Goal: Transaction & Acquisition: Purchase product/service

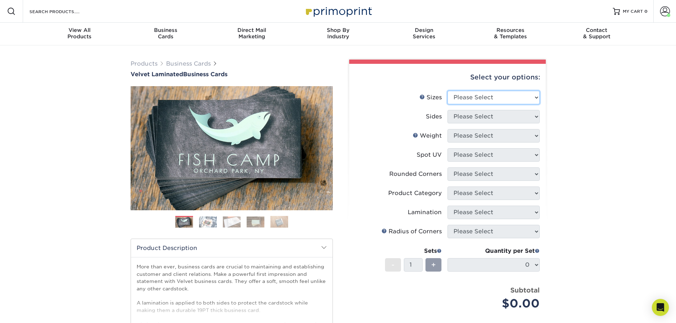
click at [497, 98] on select "Please Select 1.5" x 3.5" - Mini 1.75" x 3.5" - Mini 2" x 2" - Square 2" x 3" -…" at bounding box center [494, 97] width 92 height 13
select select "2.00x3.50"
click at [448, 91] on select "Please Select 1.5" x 3.5" - Mini 1.75" x 3.5" - Mini 2" x 2" - Square 2" x 3" -…" at bounding box center [494, 97] width 92 height 13
click at [489, 118] on select "Please Select Print Both Sides Print Front Only" at bounding box center [494, 116] width 92 height 13
select select "13abbda7-1d64-4f25-8bb2-c179b224825d"
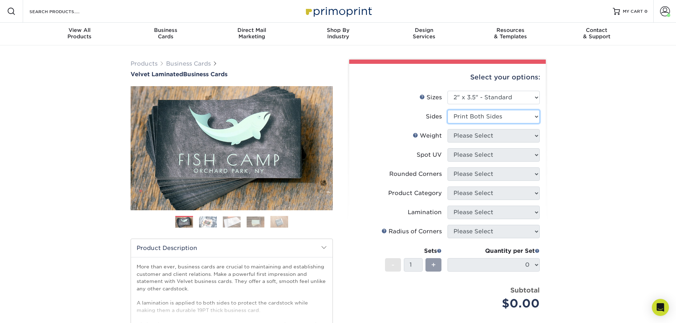
click at [448, 110] on select "Please Select Print Both Sides Print Front Only" at bounding box center [494, 116] width 92 height 13
click at [486, 138] on select "Please Select 16PT" at bounding box center [494, 135] width 92 height 13
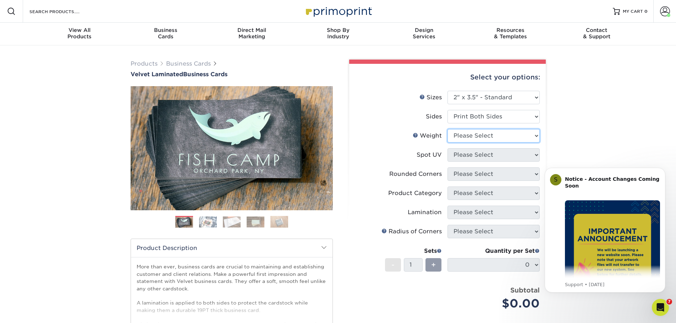
select select "16PT"
click at [448, 129] on select "Please Select 16PT" at bounding box center [494, 135] width 92 height 13
click at [477, 156] on select "Please Select No Spot UV Front and Back (Both Sides) Front Only Back Only" at bounding box center [494, 154] width 92 height 13
select select "3"
click at [448, 148] on select "Please Select No Spot UV Front and Back (Both Sides) Front Only Back Only" at bounding box center [494, 154] width 92 height 13
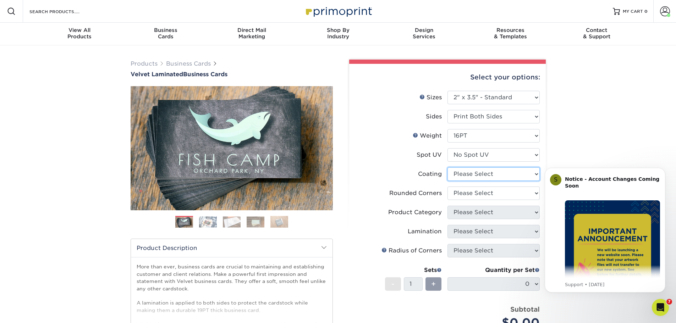
click at [473, 172] on select at bounding box center [494, 174] width 92 height 13
select select "3e7618de-abca-4bda-9f97-8b9129e913d8"
click at [448, 168] on select at bounding box center [494, 174] width 92 height 13
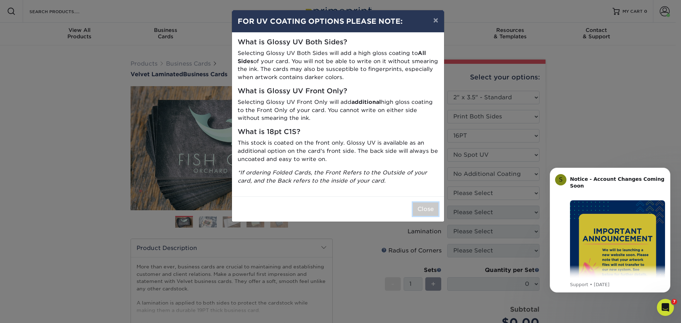
click at [426, 212] on button "Close" at bounding box center [426, 209] width 26 height 13
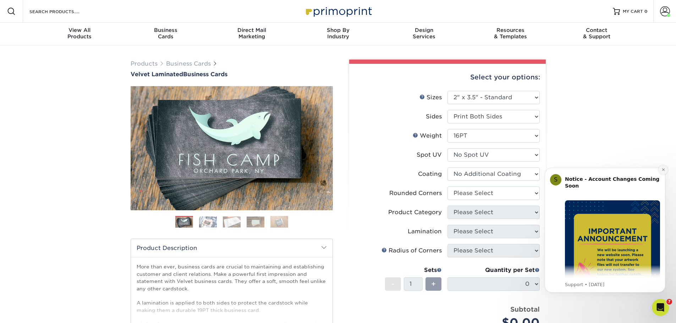
drag, startPoint x: 663, startPoint y: 171, endPoint x: 1173, endPoint y: 346, distance: 539.8
click at [663, 171] on icon "Dismiss notification" at bounding box center [664, 170] width 4 height 4
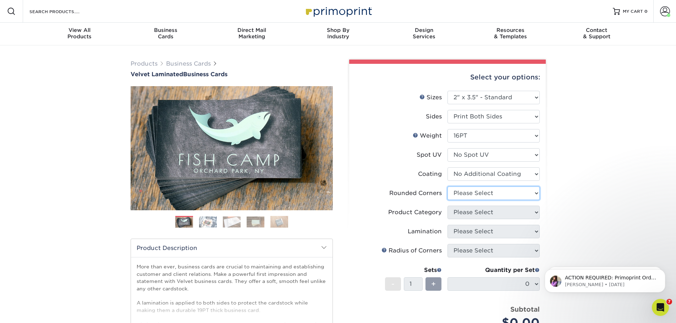
click at [489, 196] on select "Please Select Yes - Round 2 Corners Yes - Round 4 Corners No" at bounding box center [494, 193] width 92 height 13
select select "0"
click at [448, 187] on select "Please Select Yes - Round 2 Corners Yes - Round 4 Corners No" at bounding box center [494, 193] width 92 height 13
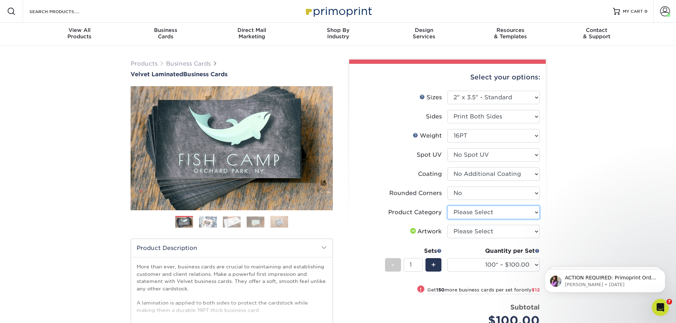
click at [486, 214] on select "Please Select Business Cards" at bounding box center [494, 212] width 92 height 13
select select "3b5148f1-0588-4f88-a218-97bcfdce65c1"
click at [448, 206] on select "Please Select Business Cards" at bounding box center [494, 212] width 92 height 13
click at [500, 232] on select "Please Select I will upload files I need a design - $100" at bounding box center [494, 231] width 92 height 13
select select "upload"
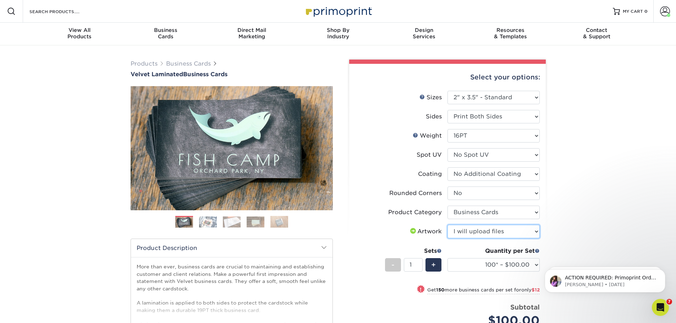
click at [448, 225] on select "Please Select I will upload files I need a design - $100" at bounding box center [494, 231] width 92 height 13
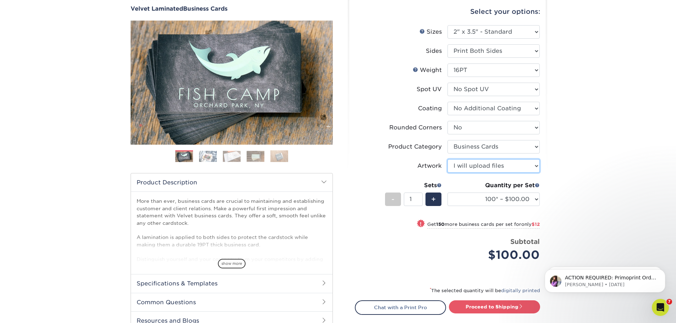
scroll to position [71, 0]
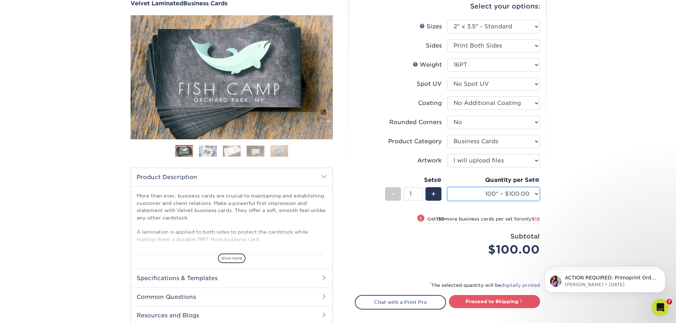
click at [484, 198] on select "100* – $100.00 250* – $112.00 500 – $120.00 1000 – $156.00 2500 – $307.00 5000 …" at bounding box center [494, 193] width 92 height 13
select select "1000 – $156.00"
click at [448, 187] on select "100* – $100.00 250* – $112.00 500 – $120.00 1000 – $156.00 2500 – $307.00 5000 …" at bounding box center [494, 193] width 92 height 13
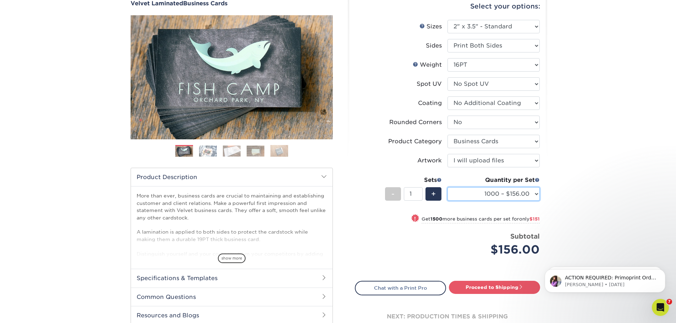
scroll to position [106, 0]
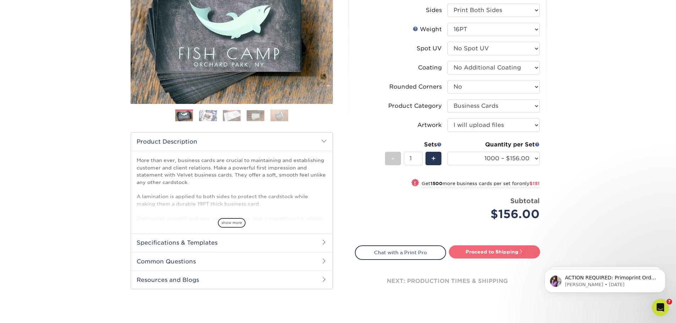
click at [493, 253] on link "Proceed to Shipping" at bounding box center [494, 252] width 91 height 13
type input "Set 1"
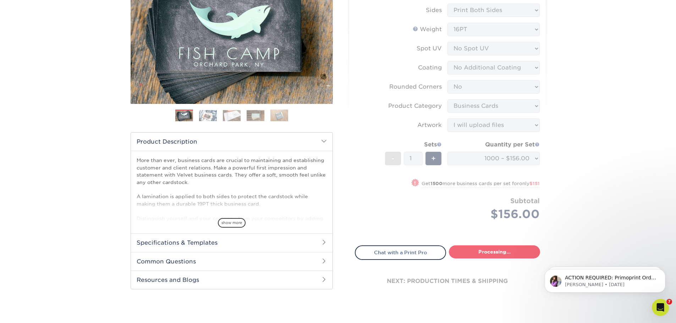
select select "fff926d9-f0e8-4ba2-b08d-9f4fa71c5550"
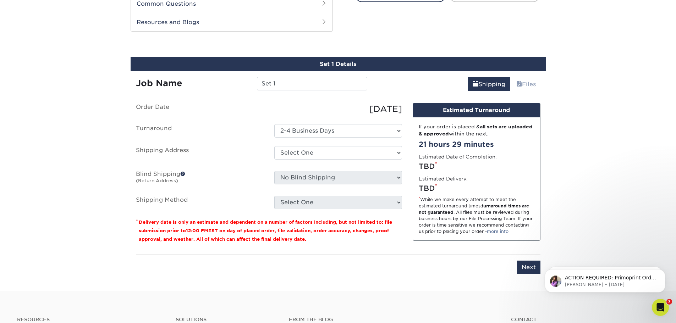
scroll to position [372, 0]
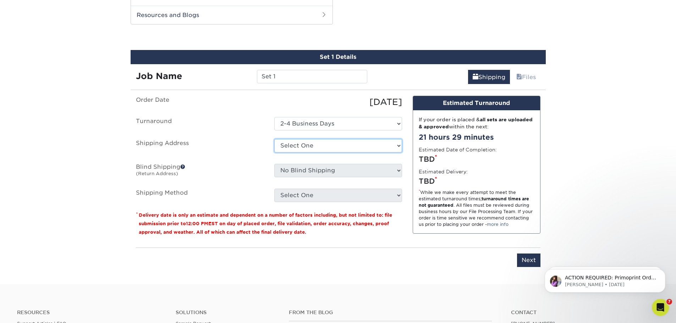
click at [327, 145] on select "Select One Business Root canal VP + Add New Address" at bounding box center [338, 145] width 128 height 13
select select "55206"
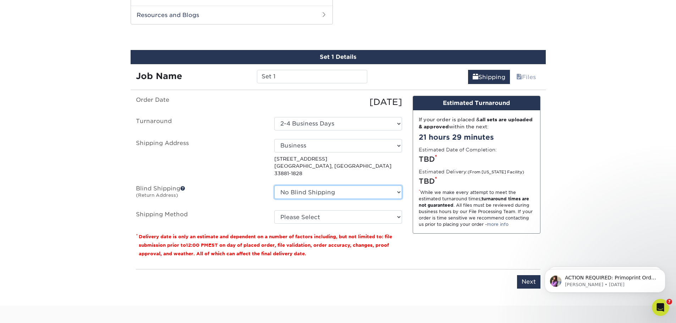
click at [334, 186] on select "No Blind Shipping Business Root canal VP + Add New Address" at bounding box center [338, 192] width 128 height 13
select select "55206"
click at [274, 186] on select "No Blind Shipping Business Root canal VP + Add New Address" at bounding box center [338, 192] width 128 height 13
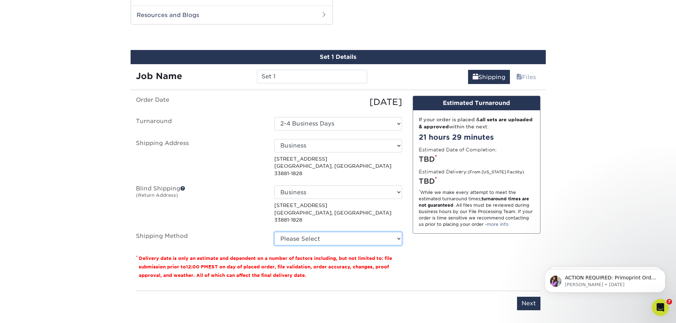
click at [336, 232] on select "Please Select Ground Shipping (+$8.96) 3 Day Shipping Service (+$15.34) 2 Day A…" at bounding box center [338, 238] width 128 height 13
select select "03"
click at [274, 232] on select "Please Select Ground Shipping (+$8.96) 3 Day Shipping Service (+$15.34) 2 Day A…" at bounding box center [338, 238] width 128 height 13
click at [474, 75] on link "Shipping : $8.96" at bounding box center [478, 77] width 63 height 14
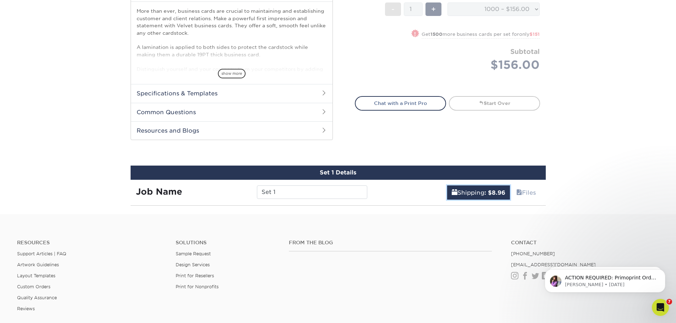
scroll to position [248, 0]
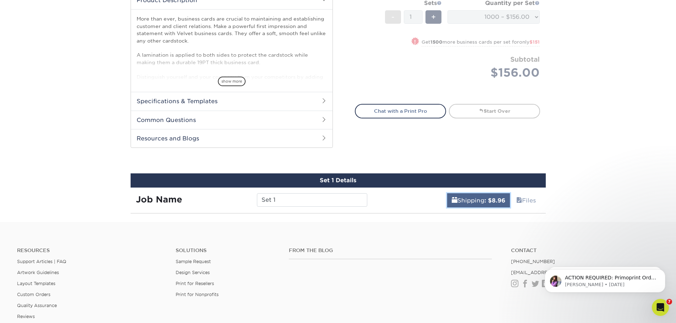
click at [486, 203] on b ": $8.96" at bounding box center [494, 200] width 21 height 7
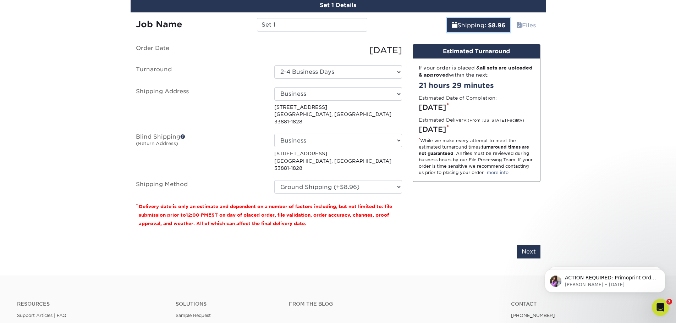
scroll to position [461, 0]
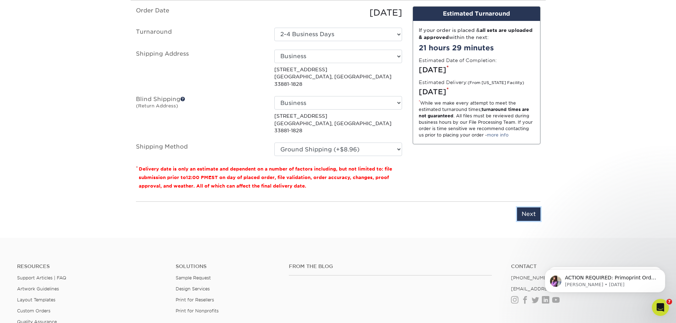
click at [532, 208] on input "Next" at bounding box center [528, 214] width 23 height 13
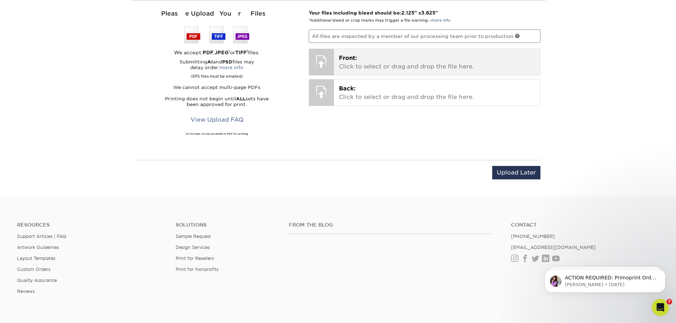
click at [358, 64] on p "Front: Click to select or drag and drop the file here." at bounding box center [437, 62] width 196 height 17
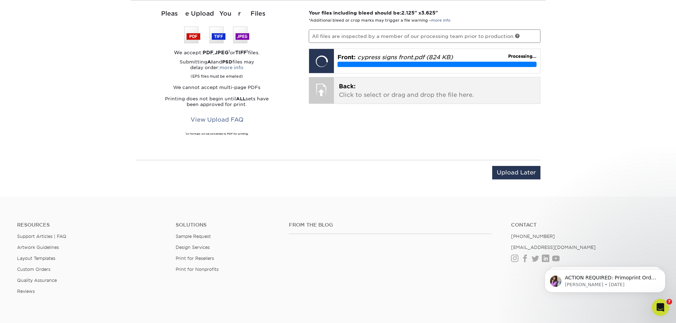
click at [370, 90] on p "Back: Click to select or drag and drop the file here." at bounding box center [437, 90] width 196 height 17
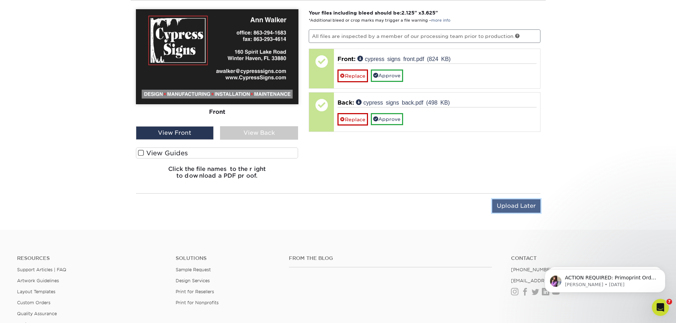
click at [510, 203] on input "Upload Later" at bounding box center [516, 205] width 48 height 13
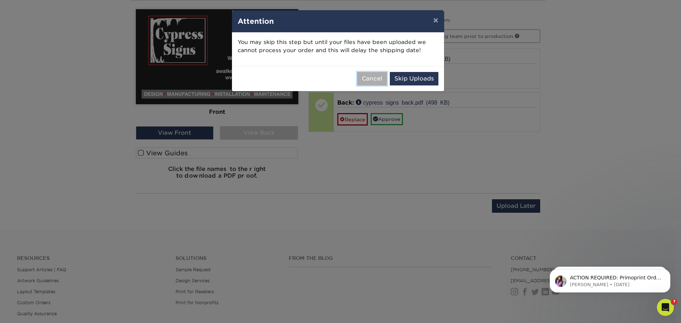
click at [378, 74] on button "Cancel" at bounding box center [372, 78] width 30 height 13
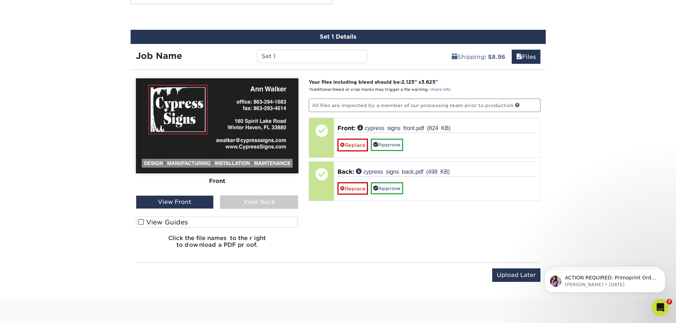
scroll to position [390, 0]
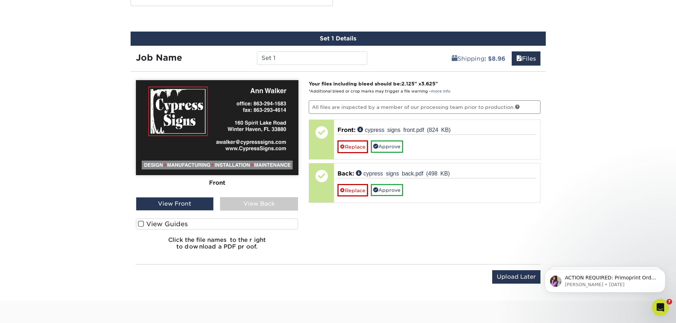
click at [251, 204] on div "View Back" at bounding box center [259, 203] width 78 height 13
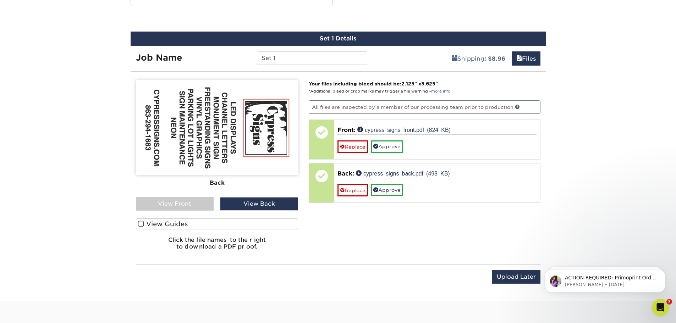
click at [209, 203] on div "View Front" at bounding box center [175, 203] width 78 height 13
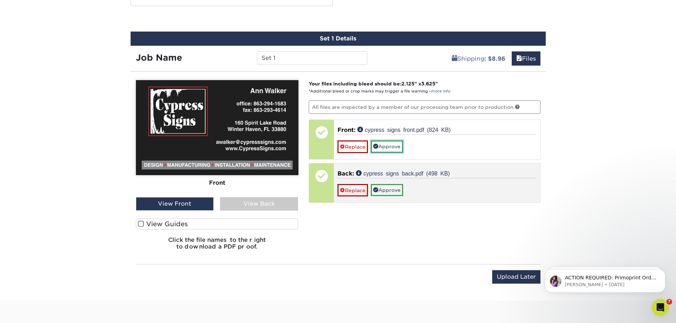
drag, startPoint x: 388, startPoint y: 145, endPoint x: 388, endPoint y: 155, distance: 10.3
click at [388, 145] on link "Approve" at bounding box center [387, 147] width 32 height 12
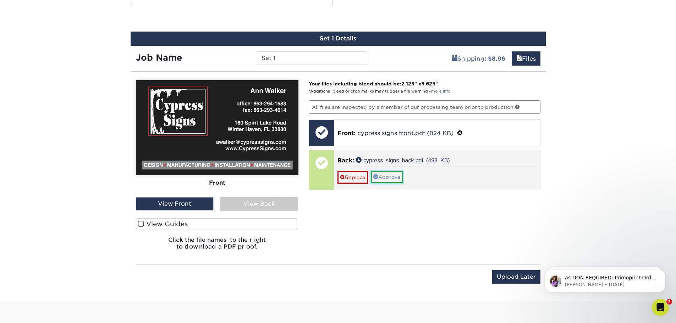
click at [387, 174] on link "Approve" at bounding box center [387, 177] width 32 height 12
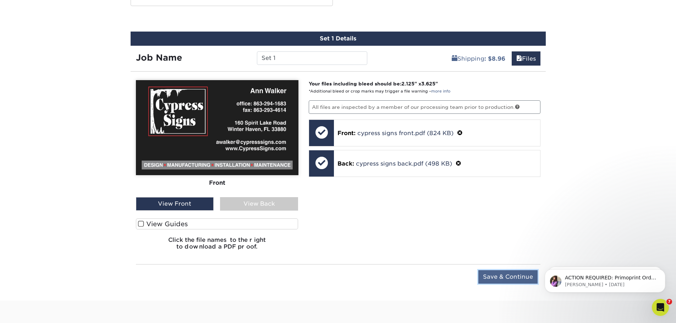
click at [505, 273] on input "Save & Continue" at bounding box center [507, 276] width 59 height 13
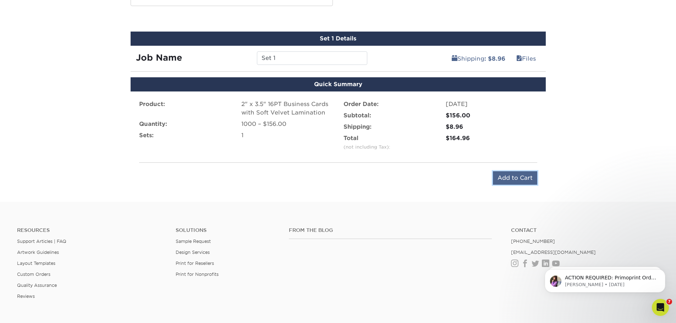
click at [513, 176] on input "Add to Cart" at bounding box center [515, 177] width 44 height 13
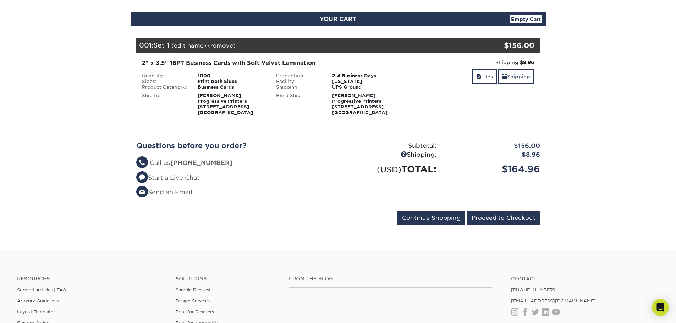
scroll to position [71, 0]
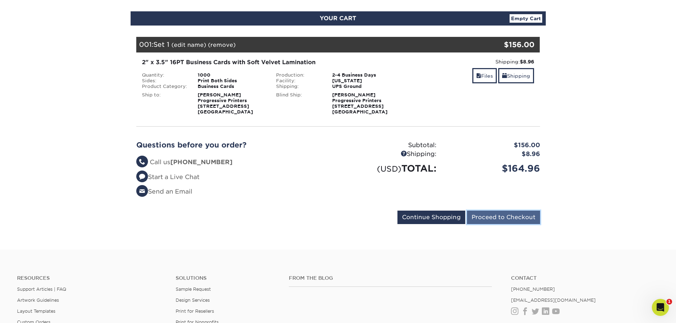
click at [509, 221] on input "Proceed to Checkout" at bounding box center [503, 217] width 73 height 13
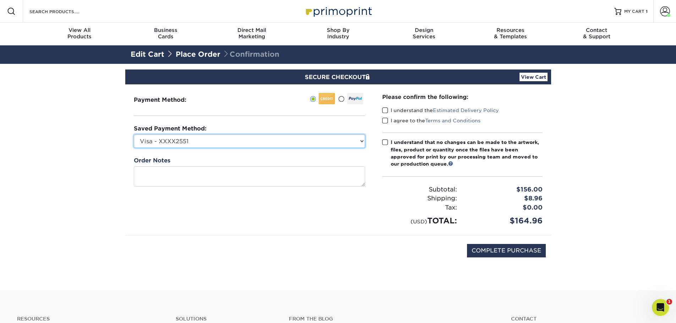
click at [251, 142] on select "Visa - XXXX2551 Visa - XXXX7080 Visa - XXXX5405 Visa - XXXX2590 Visa - XXXX4721…" at bounding box center [249, 141] width 231 height 13
select select "75106"
click at [134, 135] on select "Visa - XXXX2551 Visa - XXXX7080 Visa - XXXX5405 Visa - XXXX2590 Visa - XXXX4721…" at bounding box center [249, 141] width 231 height 13
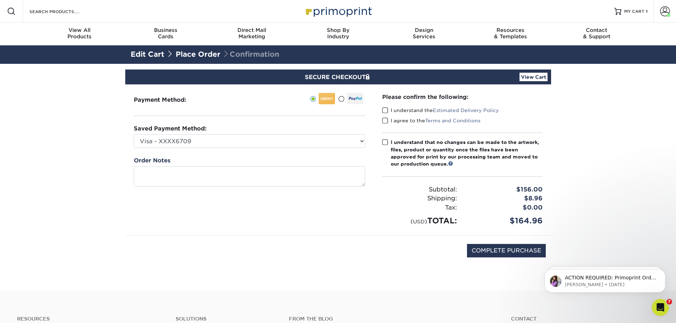
click at [386, 110] on span at bounding box center [385, 110] width 6 height 7
click at [0, 0] on input "I understand the Estimated Delivery Policy" at bounding box center [0, 0] width 0 height 0
click at [385, 121] on span at bounding box center [385, 120] width 6 height 7
click at [0, 0] on input "I agree to the Terms and Conditions" at bounding box center [0, 0] width 0 height 0
click at [386, 141] on span at bounding box center [385, 142] width 6 height 7
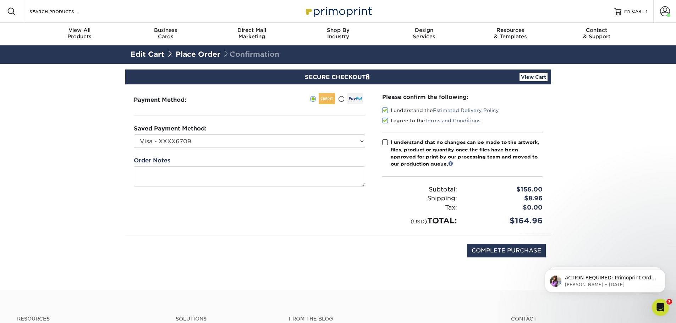
click at [0, 0] on input "I understand that no changes can be made to the artwork, files, product or quan…" at bounding box center [0, 0] width 0 height 0
click at [511, 255] on input "COMPLETE PURCHASE" at bounding box center [506, 250] width 79 height 13
type input "PROCESSING, PLEASE WAIT..."
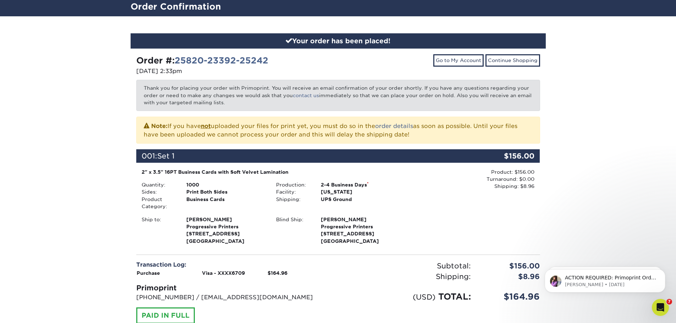
scroll to position [35, 0]
